Goal: Find specific page/section: Find specific page/section

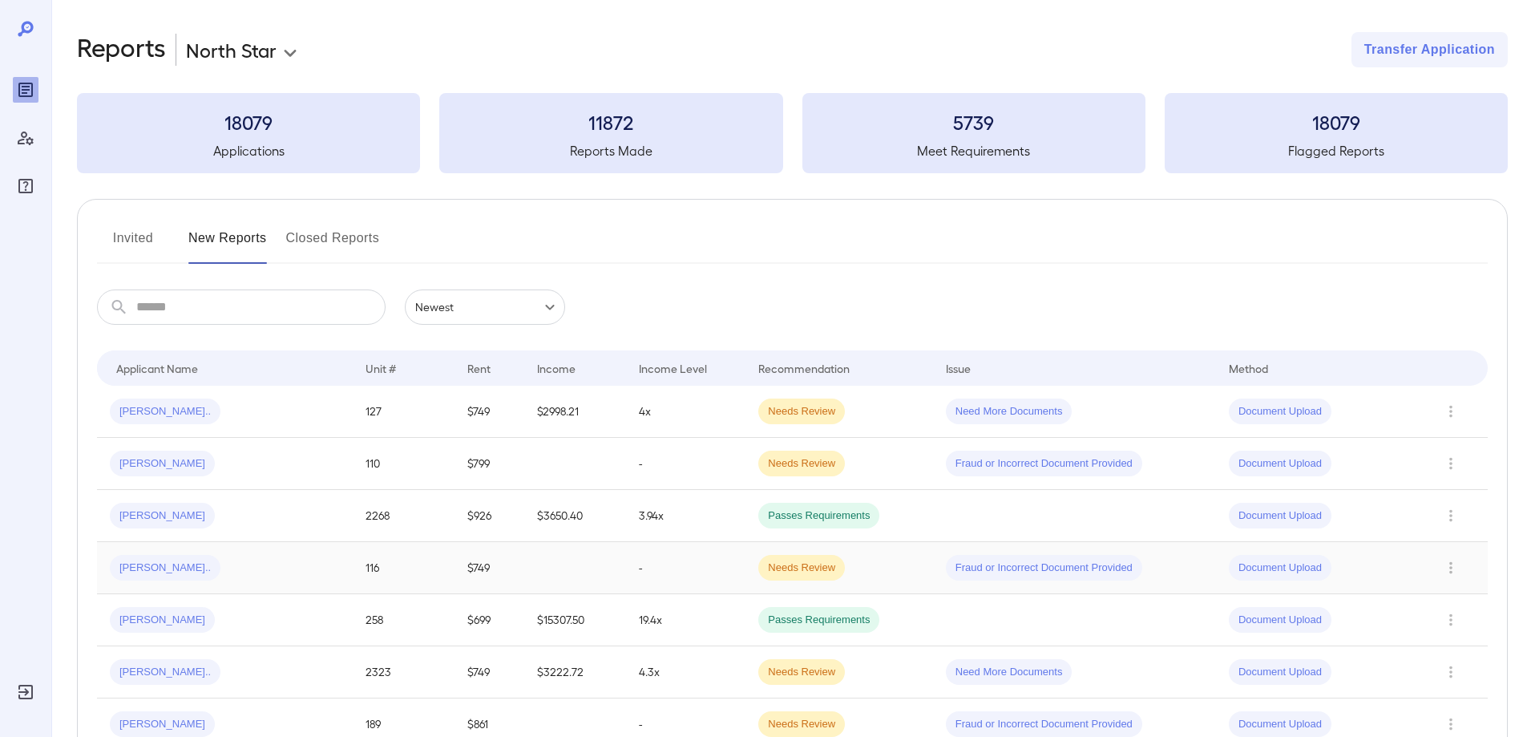
click at [256, 573] on div "[PERSON_NAME].." at bounding box center [225, 568] width 230 height 26
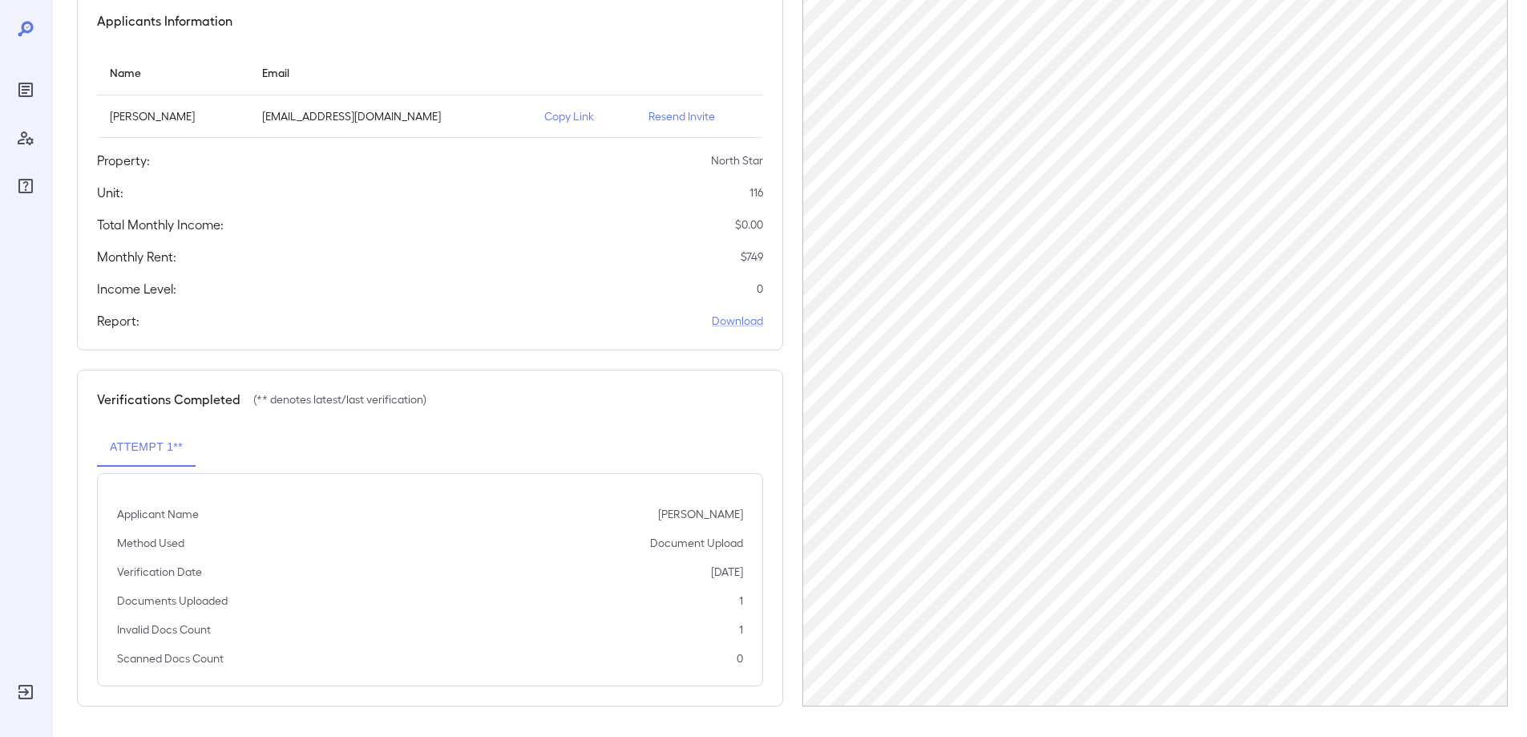
scroll to position [155, 0]
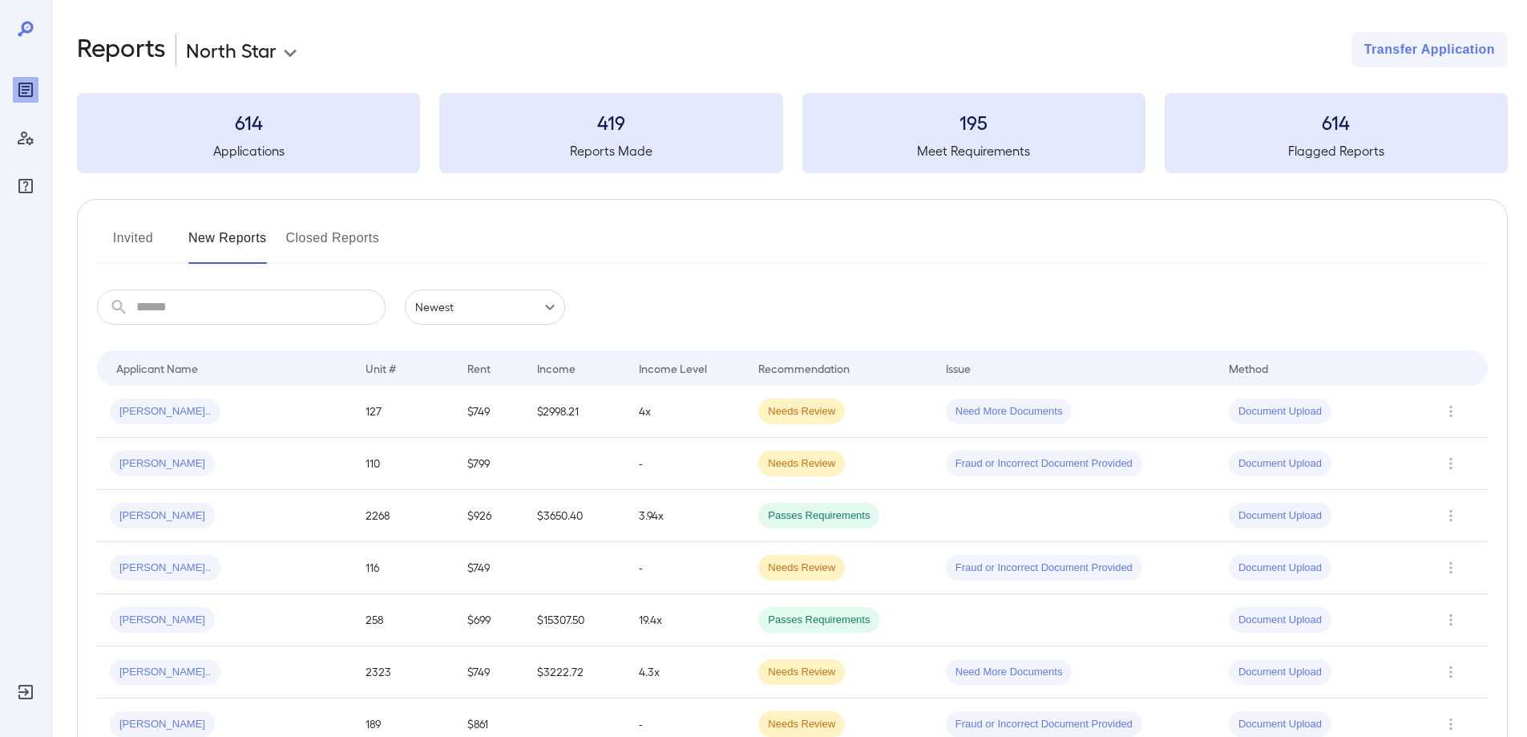
click at [238, 311] on input "text" at bounding box center [260, 306] width 249 height 35
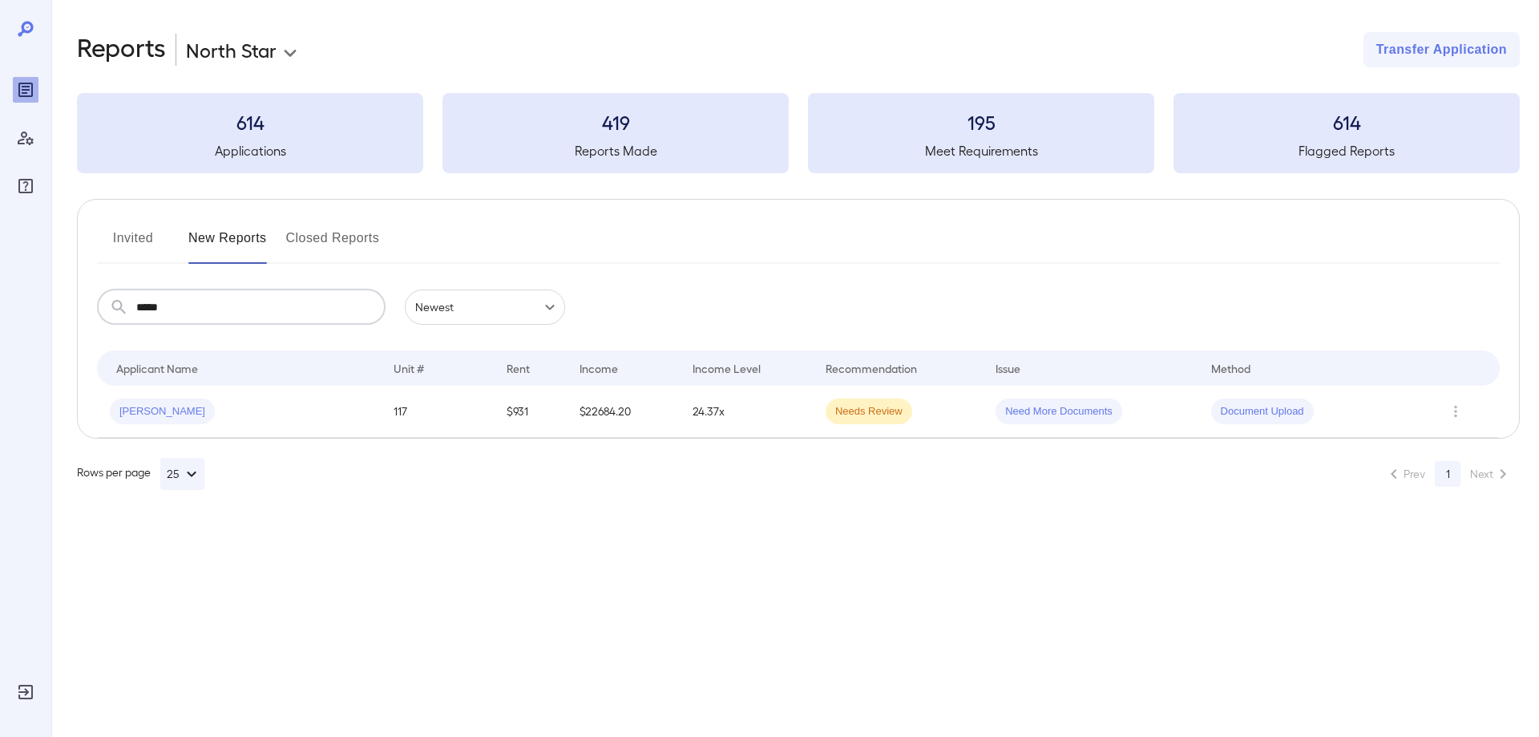
drag, startPoint x: 238, startPoint y: 312, endPoint x: 0, endPoint y: 285, distance: 239.6
click at [0, 285] on div "**********" at bounding box center [769, 368] width 1539 height 737
type input "*****"
click at [660, 419] on td "$2658.12" at bounding box center [626, 411] width 113 height 52
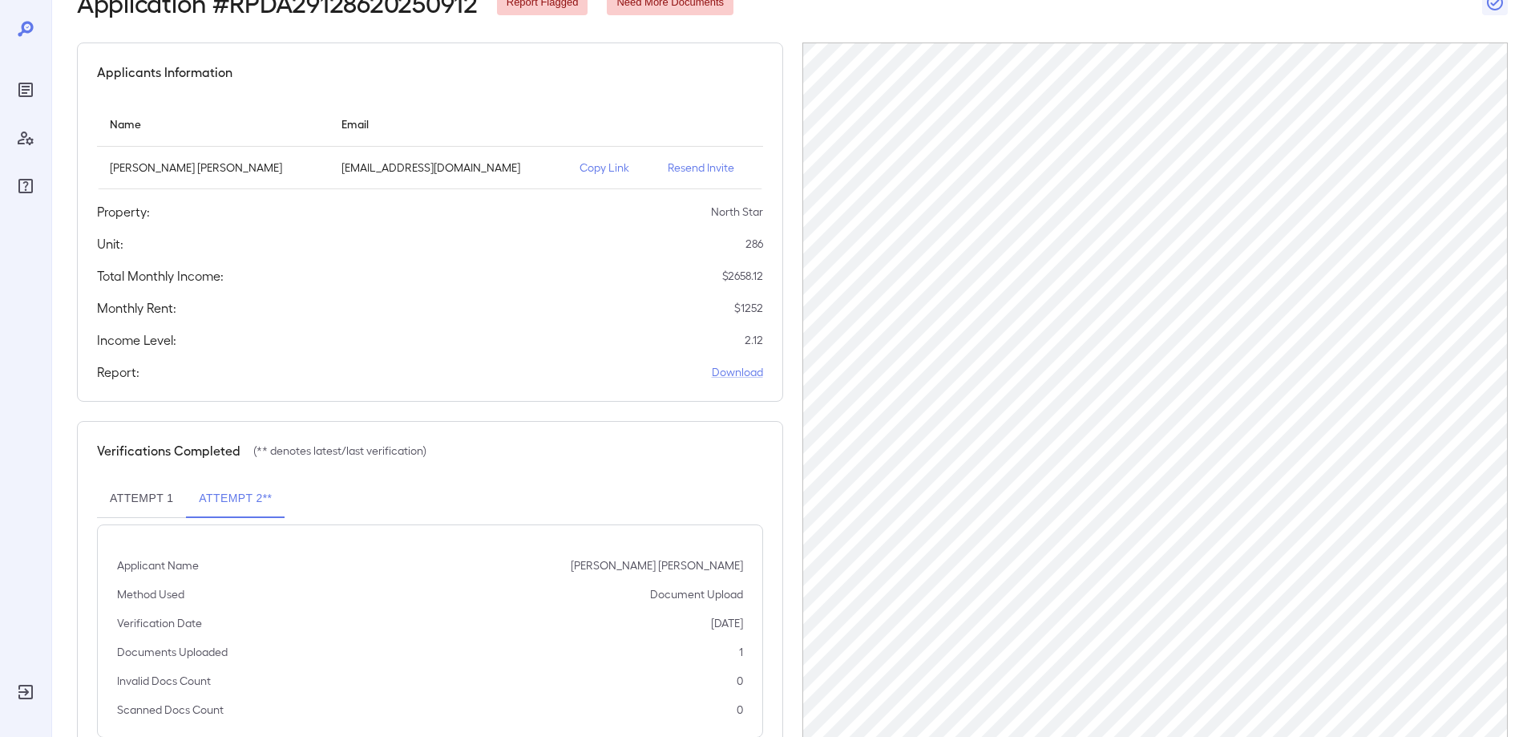
scroll to position [75, 0]
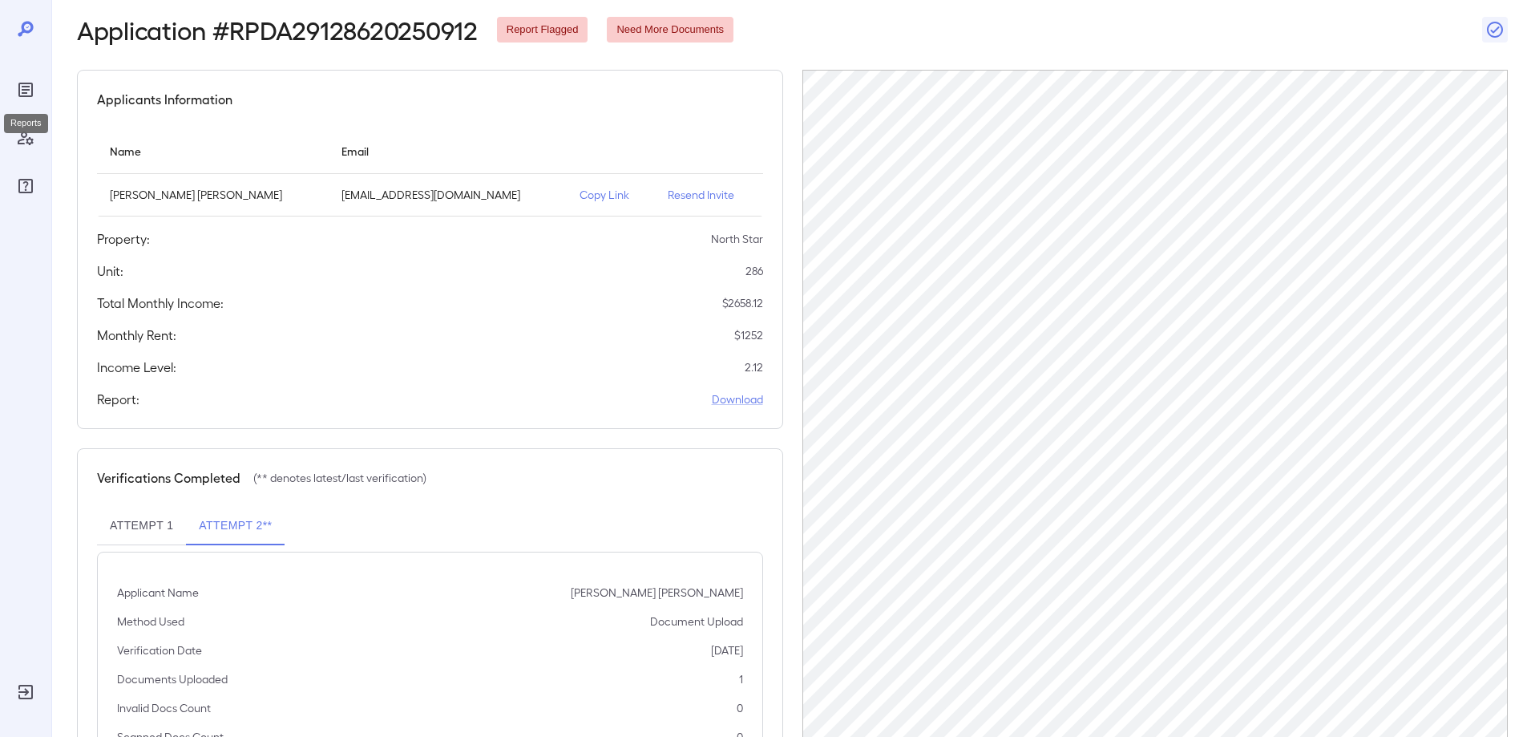
click at [18, 95] on icon "Reports" at bounding box center [25, 90] width 14 height 14
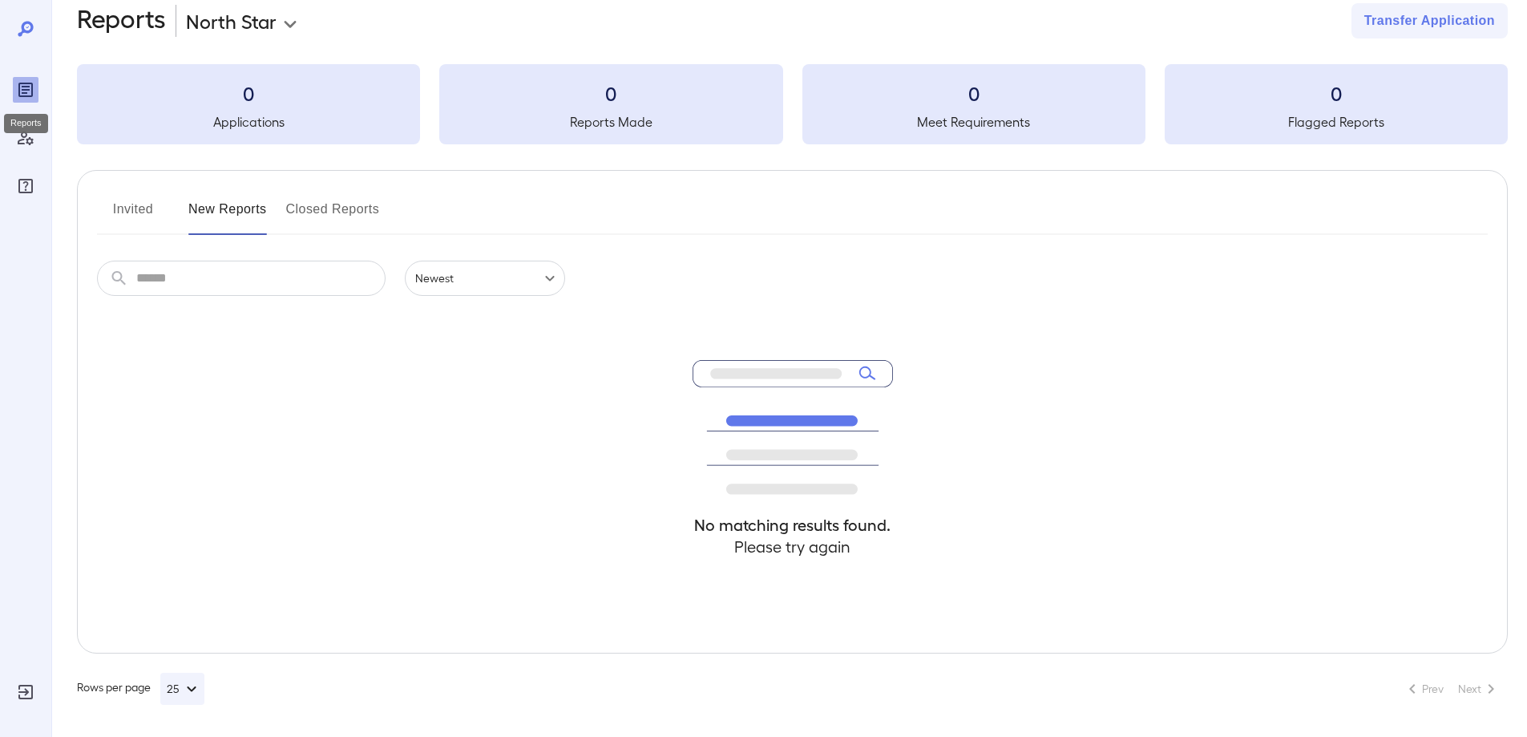
scroll to position [29, 0]
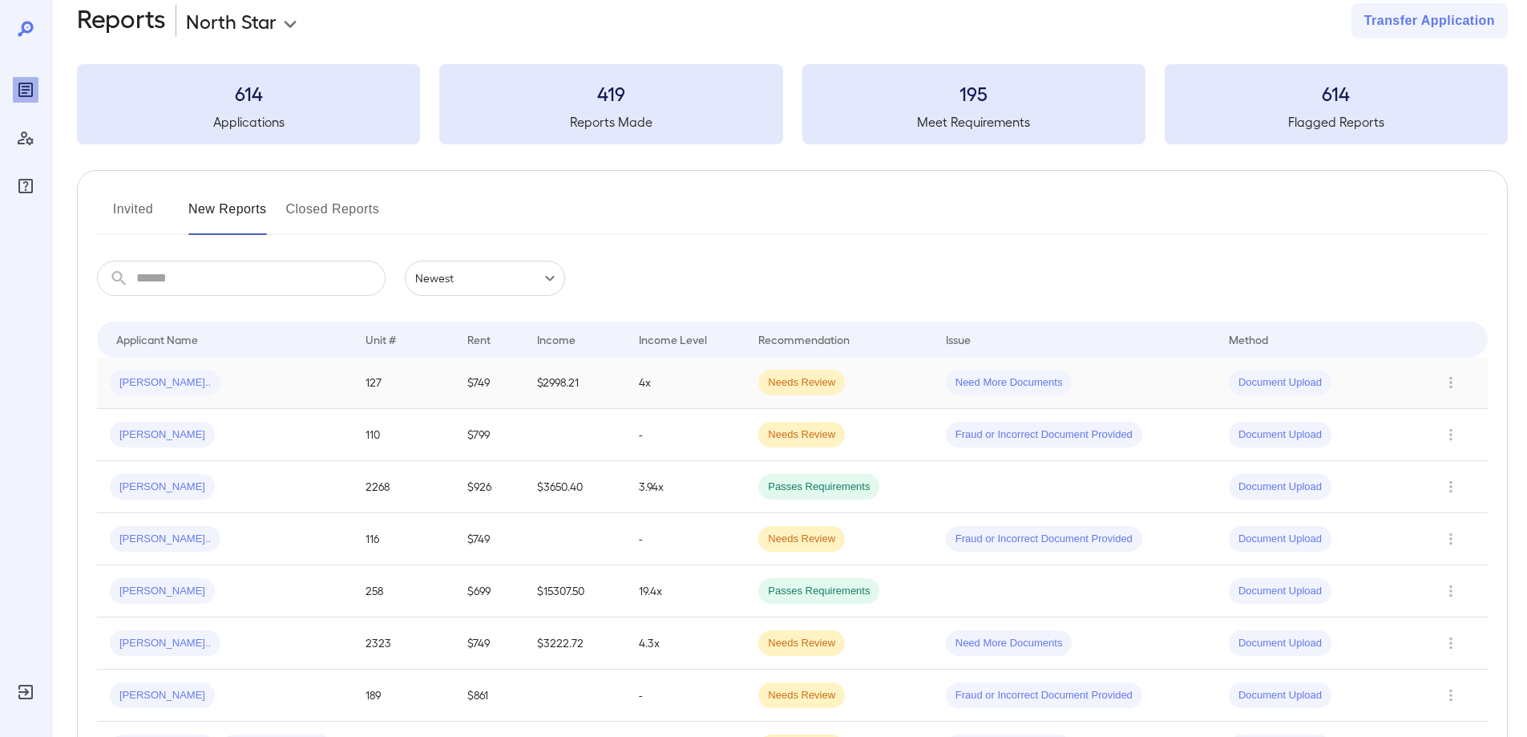
click at [222, 374] on div "Jada M..." at bounding box center [225, 382] width 230 height 26
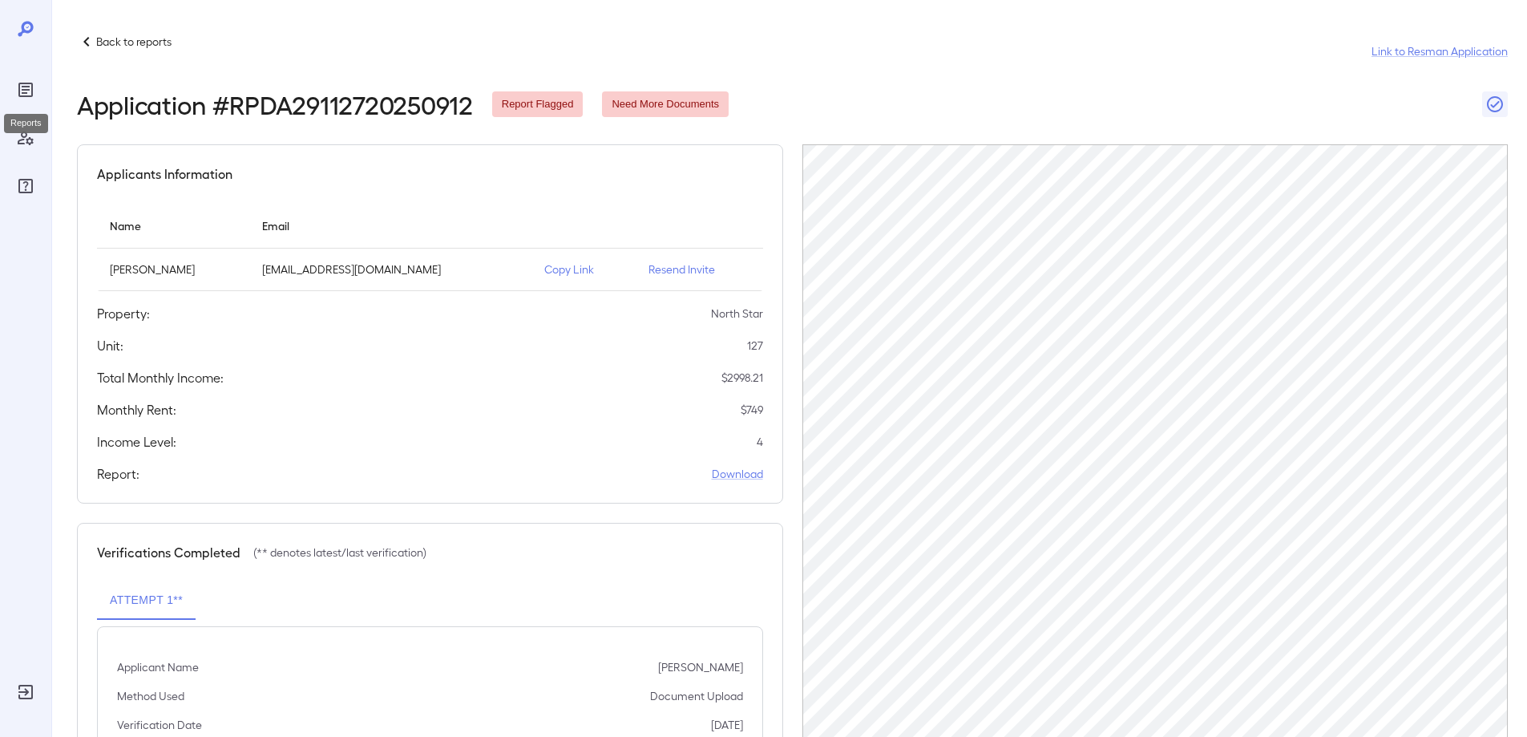
click at [26, 99] on icon "Reports" at bounding box center [25, 89] width 19 height 19
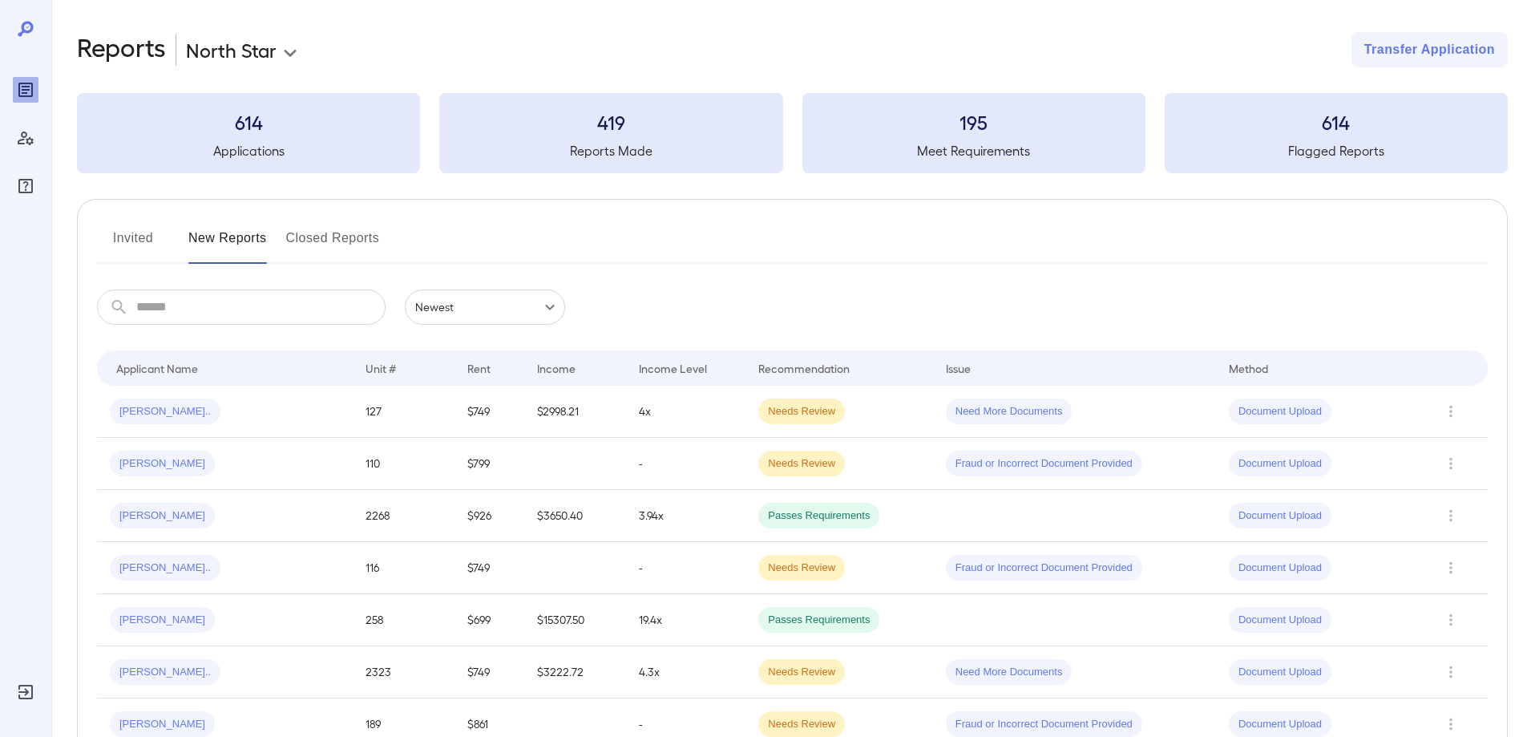
click at [210, 302] on input "text" at bounding box center [260, 306] width 249 height 35
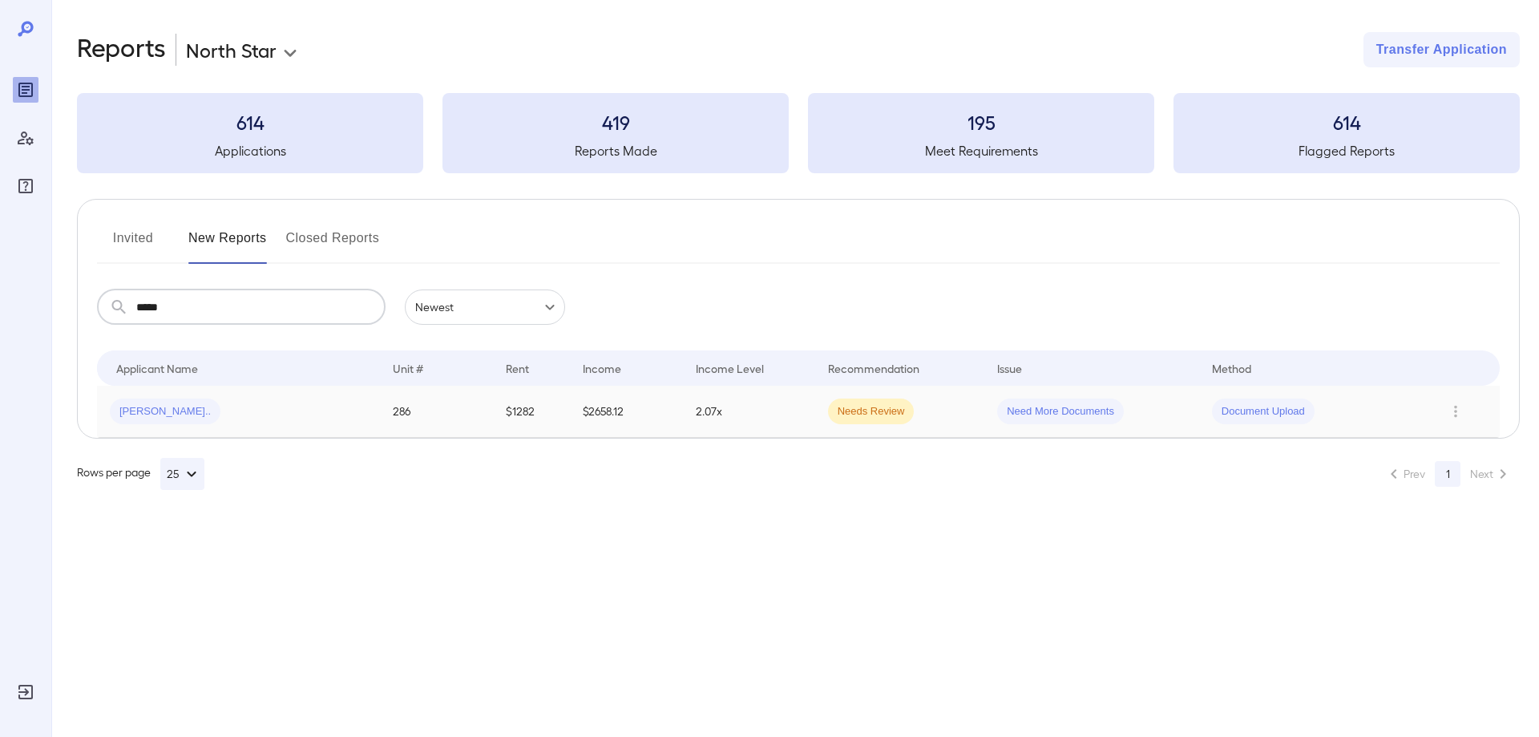
type input "*****"
click at [351, 413] on div "Oscar E..." at bounding box center [238, 411] width 257 height 26
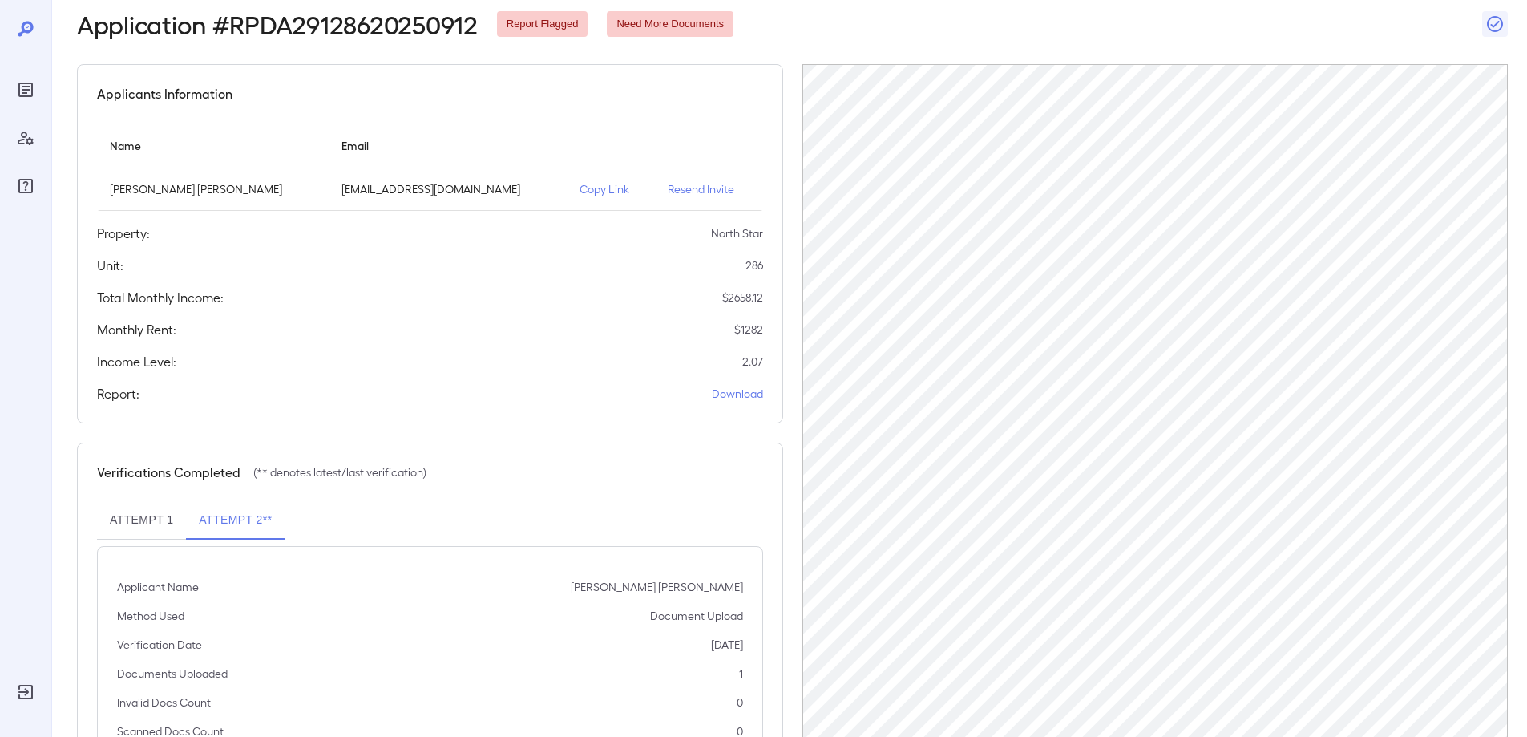
scroll to position [155, 0]
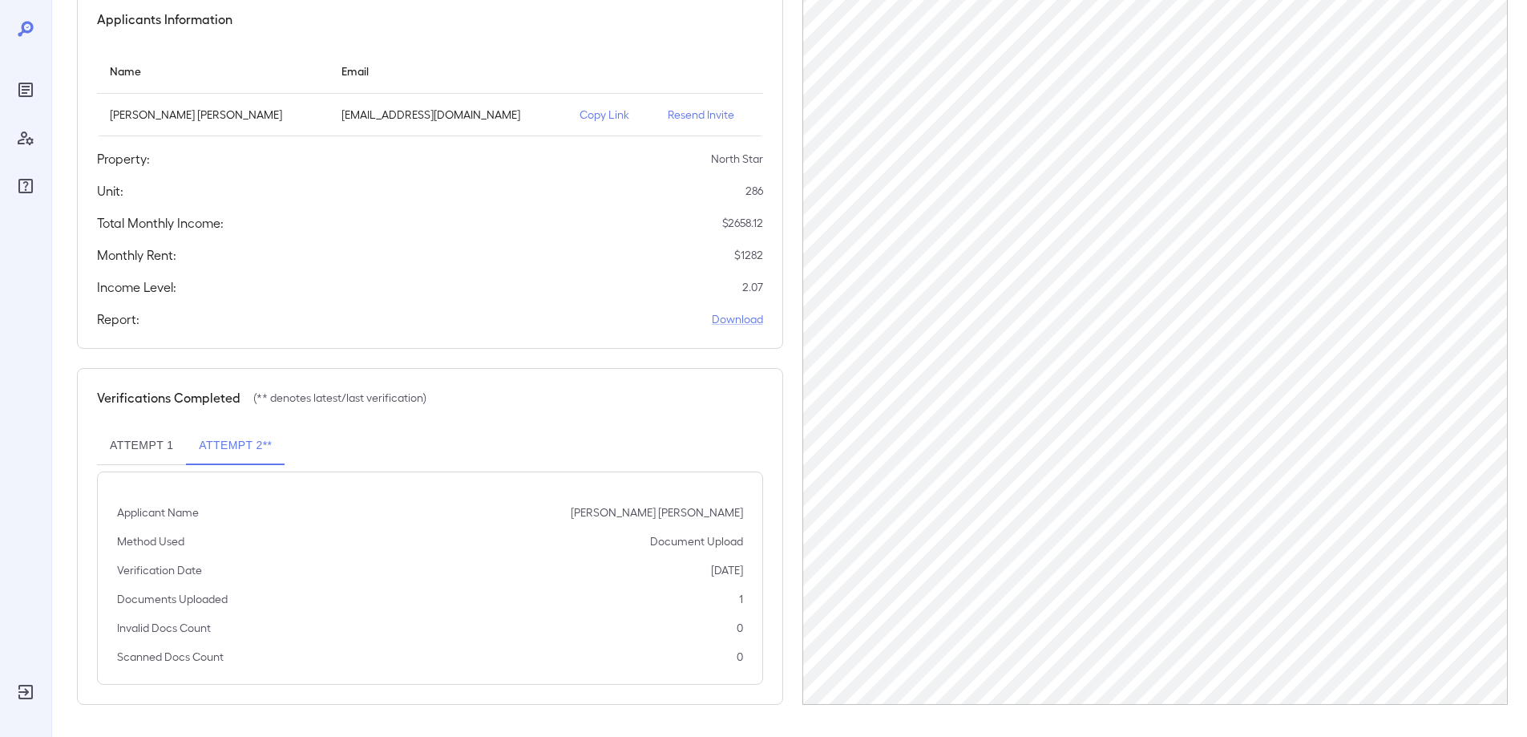
click at [585, 115] on p "Copy Link" at bounding box center [610, 115] width 63 height 16
